Goal: Information Seeking & Learning: Learn about a topic

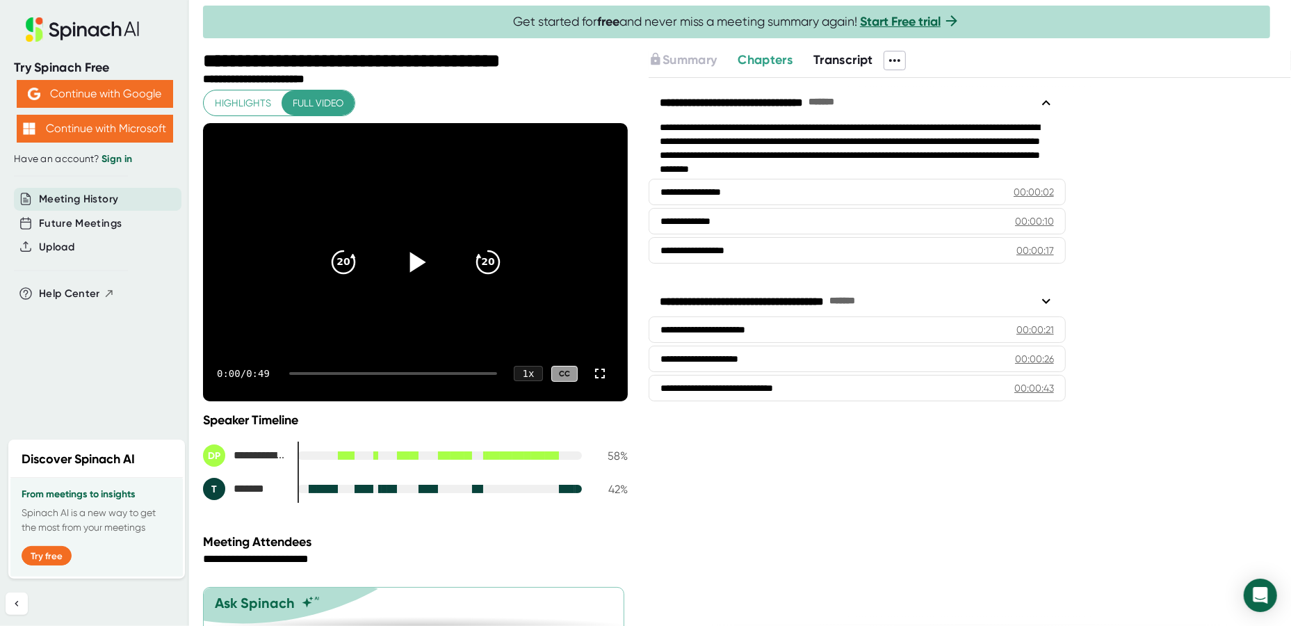
click at [403, 260] on icon at bounding box center [415, 262] width 35 height 35
